Goal: Complete application form: Complete application form

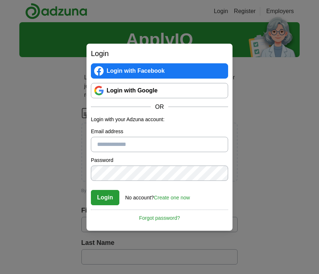
click at [173, 89] on link "Login with Google" at bounding box center [159, 90] width 137 height 15
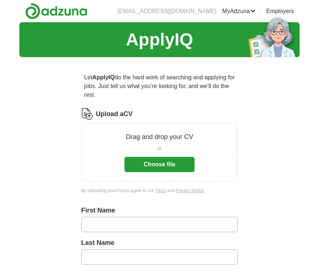
click at [163, 169] on button "Choose file" at bounding box center [159, 164] width 70 height 15
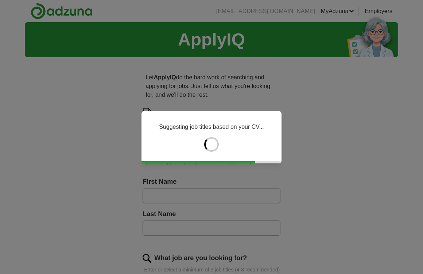
type input "*****"
type input "****"
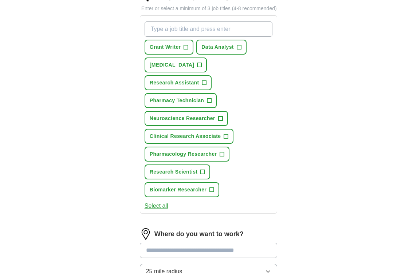
scroll to position [261, 0]
click at [241, 51] on span "+" at bounding box center [239, 48] width 4 height 6
click at [220, 122] on span "+" at bounding box center [220, 119] width 4 height 6
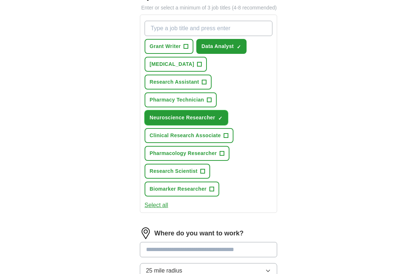
scroll to position [263, 0]
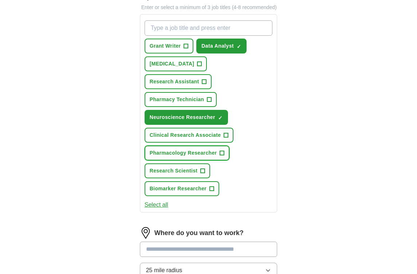
click at [229, 158] on button "Pharmacology Researcher +" at bounding box center [187, 153] width 85 height 15
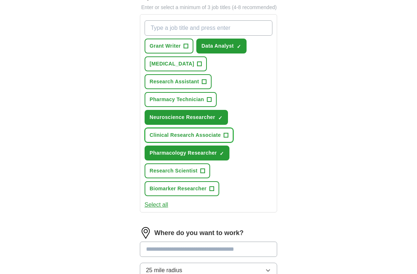
click at [228, 138] on span "+" at bounding box center [226, 136] width 4 height 6
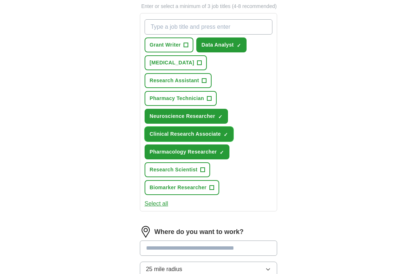
scroll to position [264, 0]
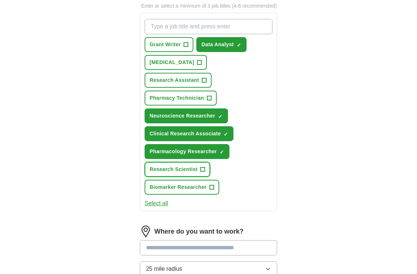
click at [192, 173] on span "Research Scientist" at bounding box center [174, 170] width 48 height 8
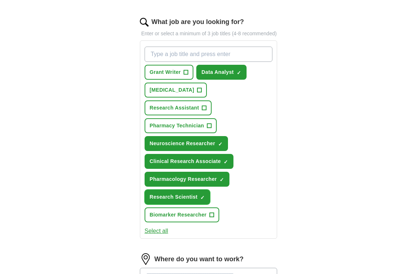
scroll to position [206, 0]
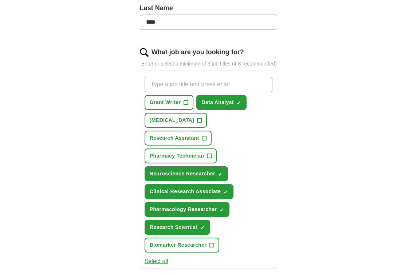
click at [229, 92] on input "What job are you looking for?" at bounding box center [209, 84] width 128 height 15
type input "medical writer"
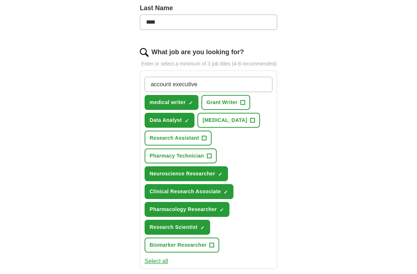
type input "account executive"
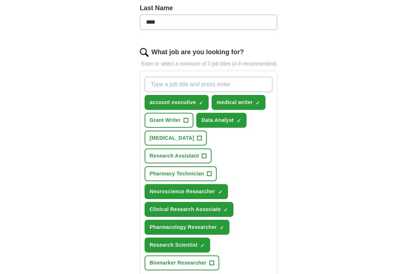
type input "t"
type input "p"
type input "trainee patent attorny"
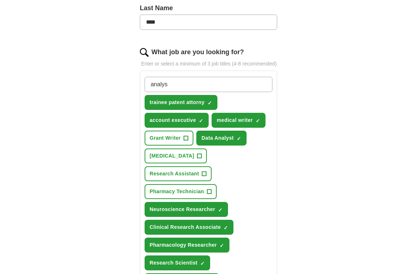
type input "analyst"
type input "consultant"
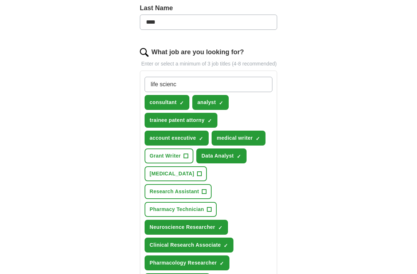
type input "life science"
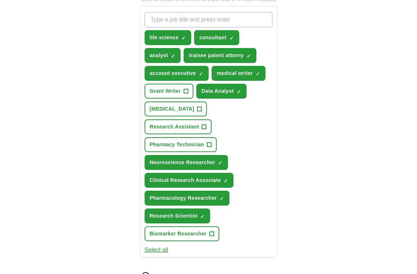
scroll to position [521, 0]
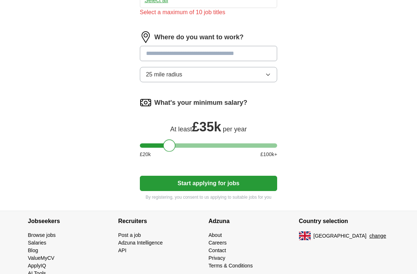
drag, startPoint x: 148, startPoint y: 144, endPoint x: 172, endPoint y: 143, distance: 23.7
click at [172, 143] on div "What's your minimum salary? At least £ 35k per year £ 20 k £ 100 k+" at bounding box center [209, 130] width 138 height 67
click at [174, 191] on button "Start applying for jobs" at bounding box center [209, 183] width 138 height 15
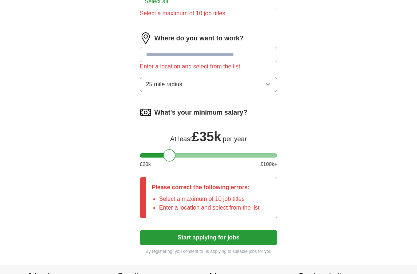
scroll to position [520, 0]
click at [189, 59] on input at bounding box center [209, 54] width 138 height 15
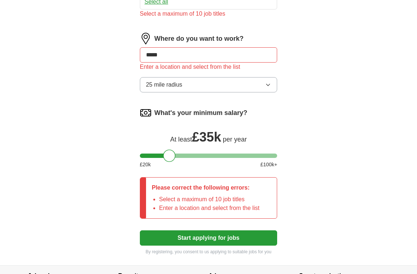
type input "******"
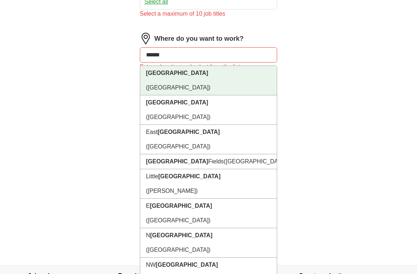
click at [235, 79] on li "[GEOGRAPHIC_DATA] ([GEOGRAPHIC_DATA])" at bounding box center [208, 81] width 137 height 30
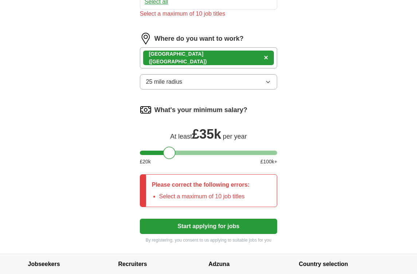
click at [226, 68] on div "[GEOGRAPHIC_DATA] ([GEOGRAPHIC_DATA]) ×" at bounding box center [209, 57] width 138 height 21
click at [220, 66] on div "[GEOGRAPHIC_DATA] ([GEOGRAPHIC_DATA]) ×" at bounding box center [209, 57] width 138 height 21
click at [219, 66] on div "[GEOGRAPHIC_DATA] ([GEOGRAPHIC_DATA]) ×" at bounding box center [209, 57] width 138 height 21
click at [210, 234] on button "Start applying for jobs" at bounding box center [209, 226] width 138 height 15
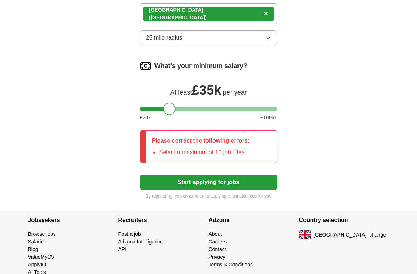
scroll to position [588, 0]
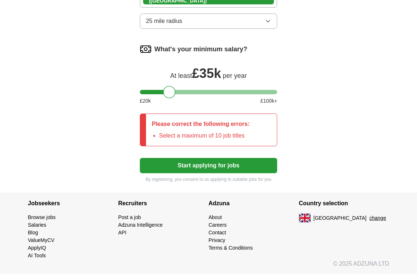
click at [180, 177] on p "By registering, you consent to us applying to suitable jobs for you" at bounding box center [209, 179] width 138 height 7
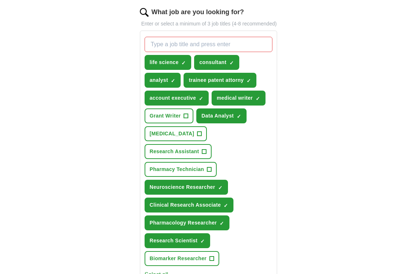
scroll to position [247, 0]
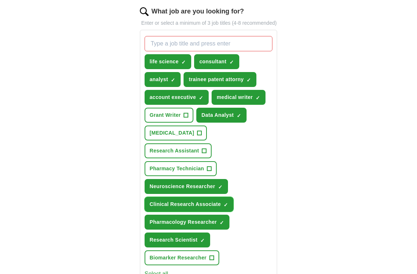
click at [223, 211] on button "Clinical Research Associate ✓ ×" at bounding box center [189, 204] width 89 height 15
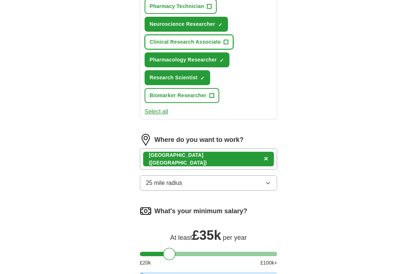
scroll to position [578, 0]
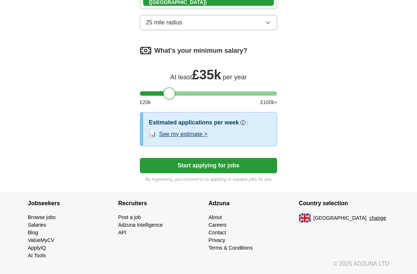
click at [223, 173] on button "Start applying for jobs" at bounding box center [209, 165] width 138 height 15
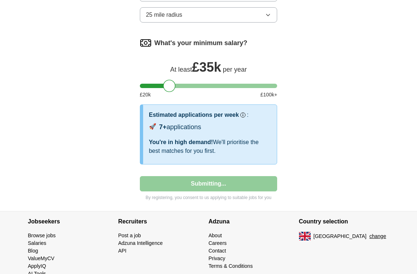
select select "**"
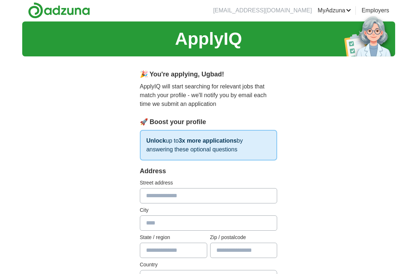
scroll to position [1, 0]
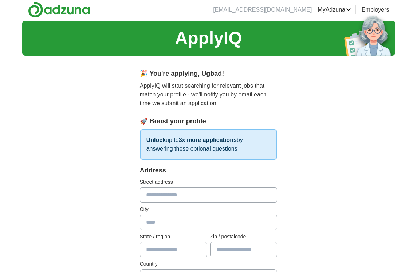
click at [216, 201] on input "text" at bounding box center [209, 195] width 138 height 15
type input "**********"
click at [208, 227] on input "text" at bounding box center [209, 222] width 138 height 15
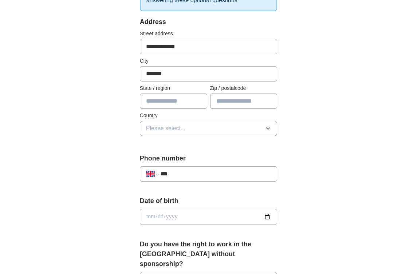
type input "*******"
click at [240, 101] on input "text" at bounding box center [243, 101] width 67 height 15
type input "********"
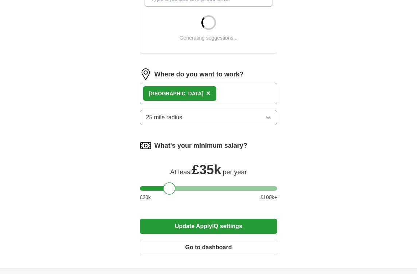
scroll to position [301, 0]
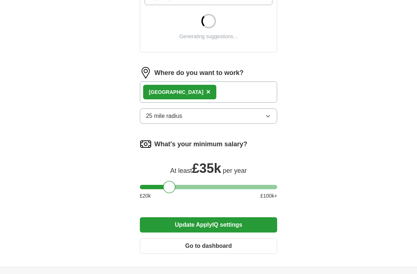
click at [202, 227] on button "Update ApplyIQ settings" at bounding box center [209, 225] width 138 height 15
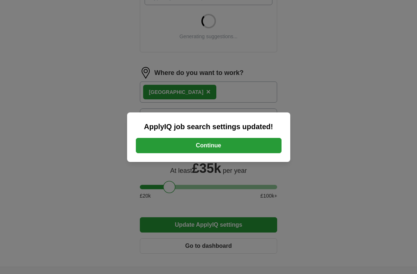
click at [206, 137] on div "ApplyIQ job search settings updated! Continue" at bounding box center [208, 138] width 163 height 50
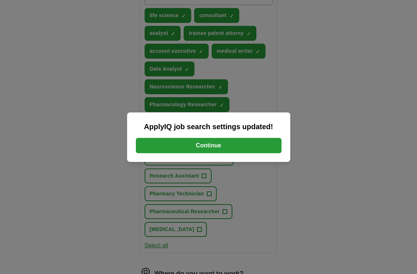
click at [204, 144] on button "Continue" at bounding box center [209, 145] width 146 height 15
